Goal: Transaction & Acquisition: Subscribe to service/newsletter

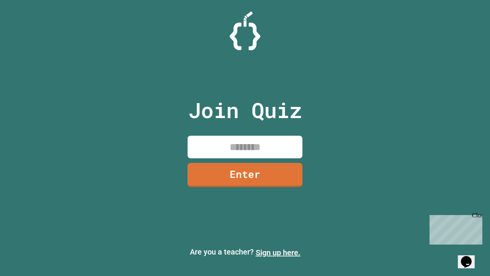
click at [278, 252] on link "Sign up here." at bounding box center [278, 252] width 45 height 9
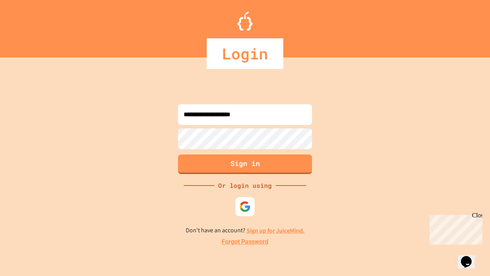
type input "**********"
